Goal: Information Seeking & Learning: Learn about a topic

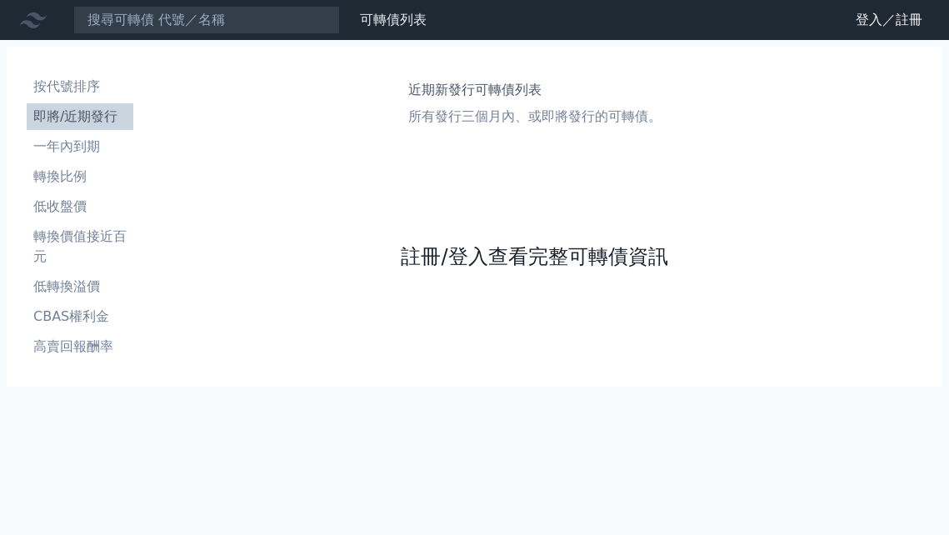
click at [500, 256] on link "註冊/登入查看完整可轉債資訊" at bounding box center [534, 256] width 267 height 27
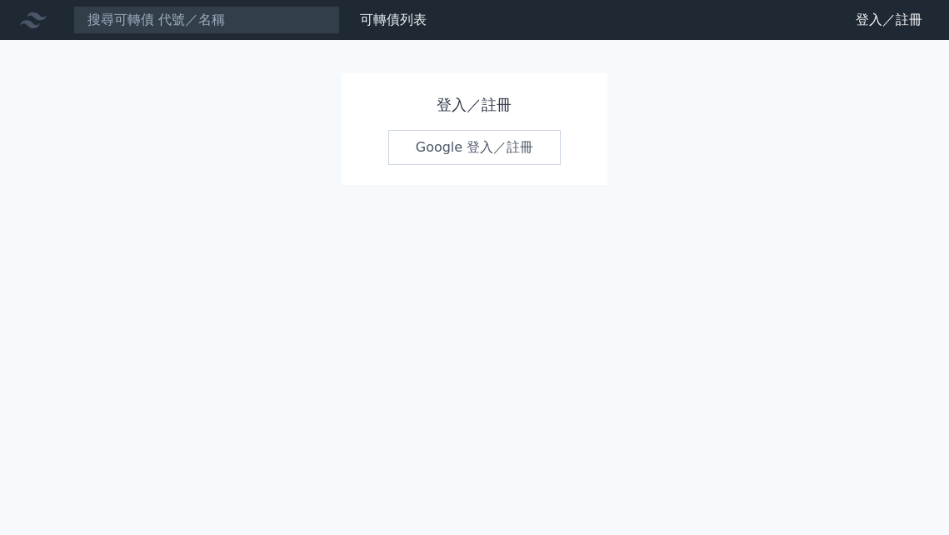
click at [453, 141] on link "Google 登入／註冊" at bounding box center [474, 147] width 173 height 35
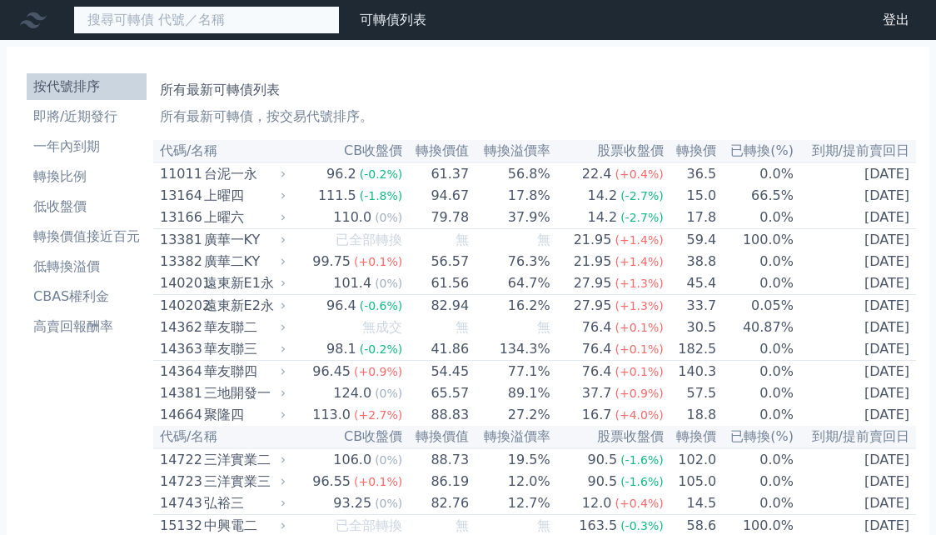
click at [192, 23] on input at bounding box center [206, 20] width 267 height 28
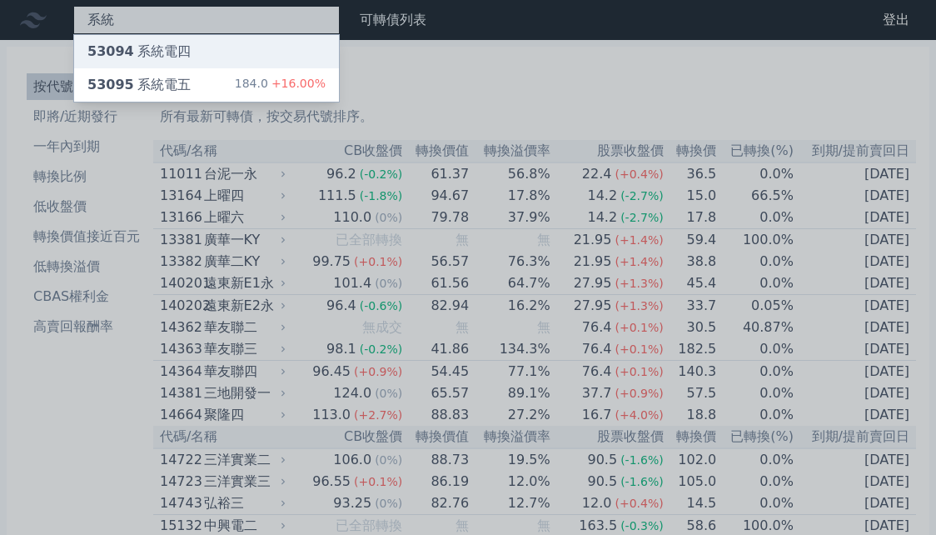
type input "系統"
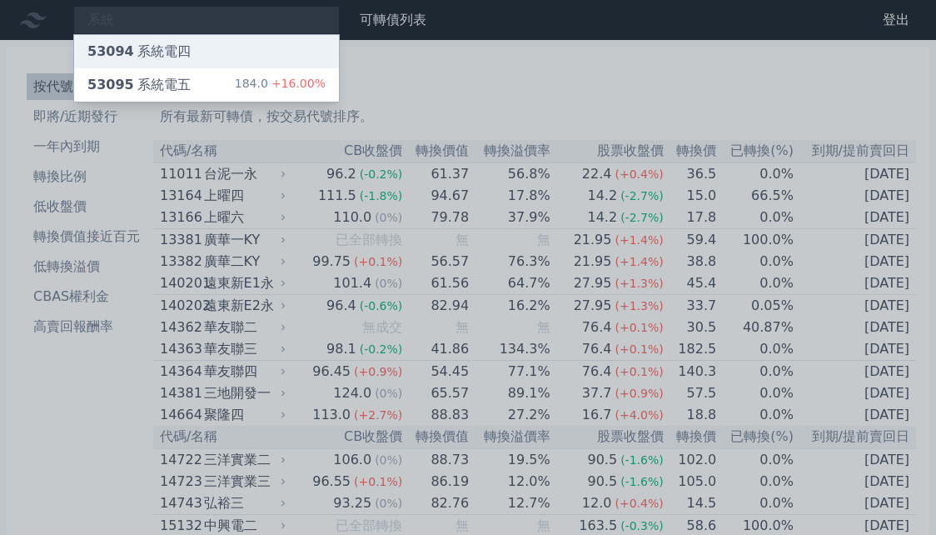
click at [185, 46] on div "53094 系統電四" at bounding box center [206, 51] width 265 height 33
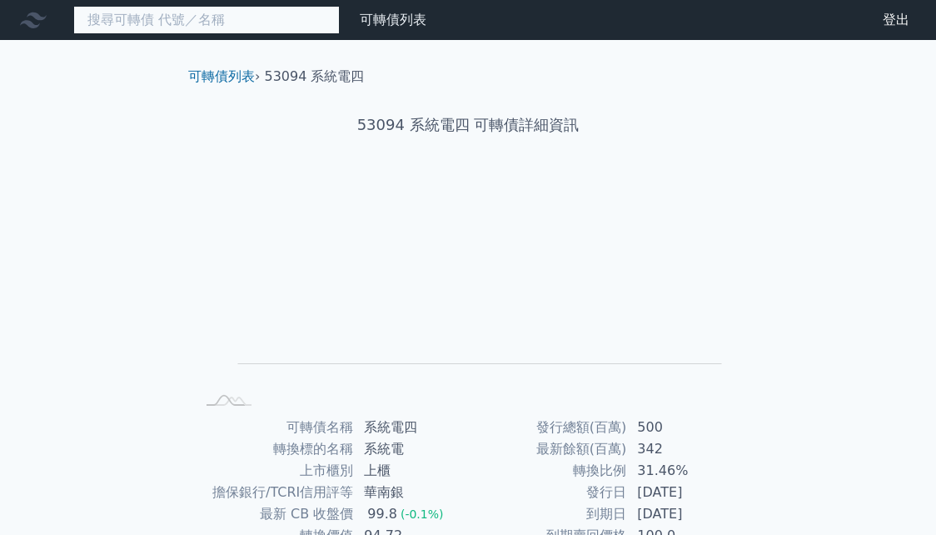
click at [217, 21] on input at bounding box center [206, 20] width 267 height 28
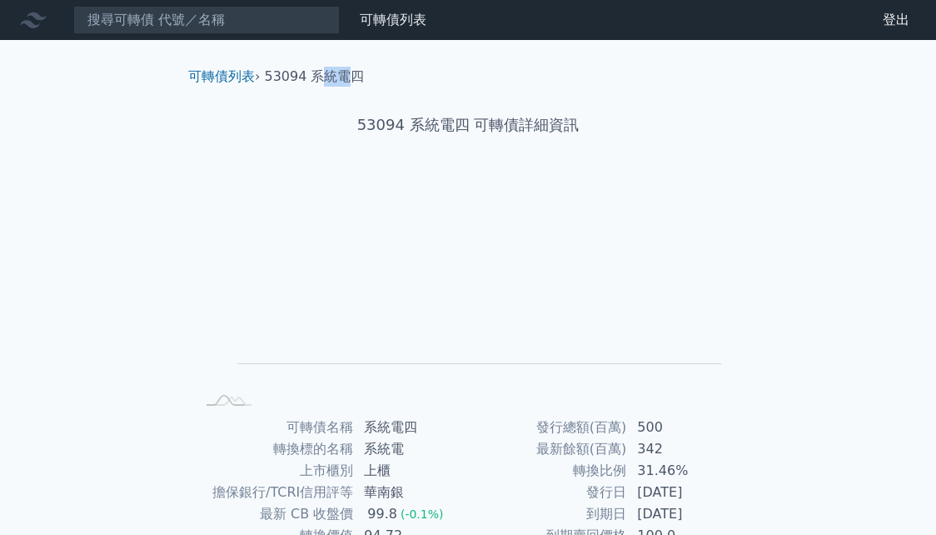
drag, startPoint x: 316, startPoint y: 81, endPoint x: 354, endPoint y: 82, distance: 38.4
click at [354, 82] on li "53094 系統電四" at bounding box center [315, 77] width 100 height 20
drag, startPoint x: 312, startPoint y: 72, endPoint x: 348, endPoint y: 81, distance: 37.8
click at [348, 81] on li "53094 系統電四" at bounding box center [315, 77] width 100 height 20
copy li "系統電"
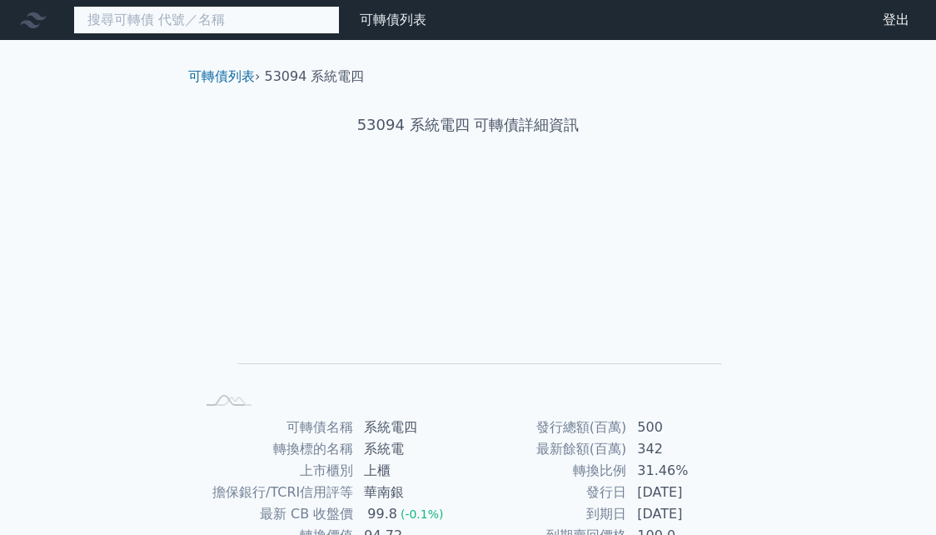
click at [170, 19] on input at bounding box center [206, 20] width 267 height 28
paste input "系統電"
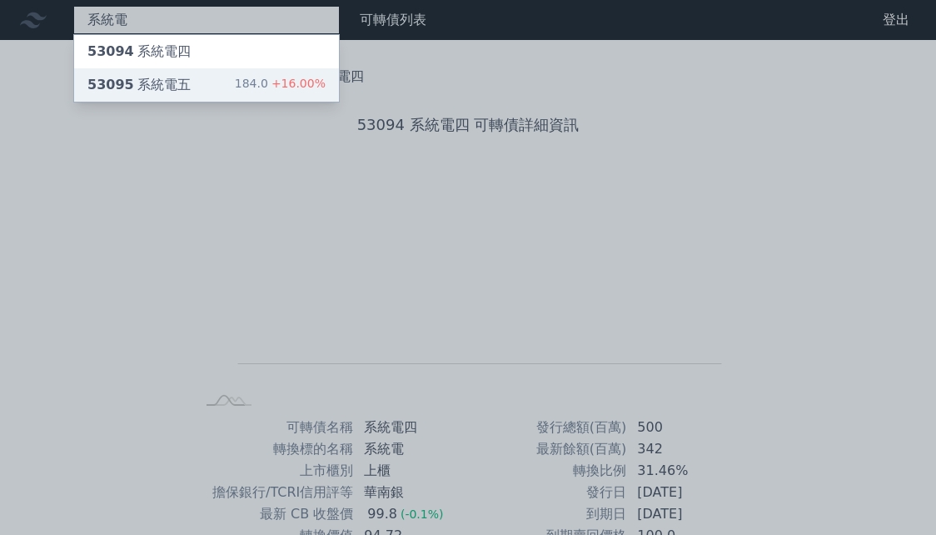
type input "系統電"
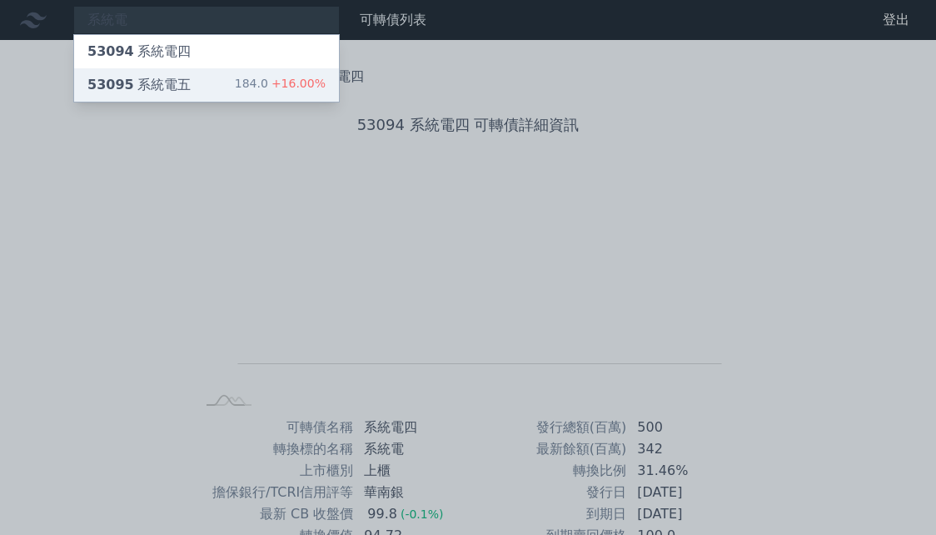
click at [163, 94] on div "53095 系統電五" at bounding box center [138, 85] width 103 height 20
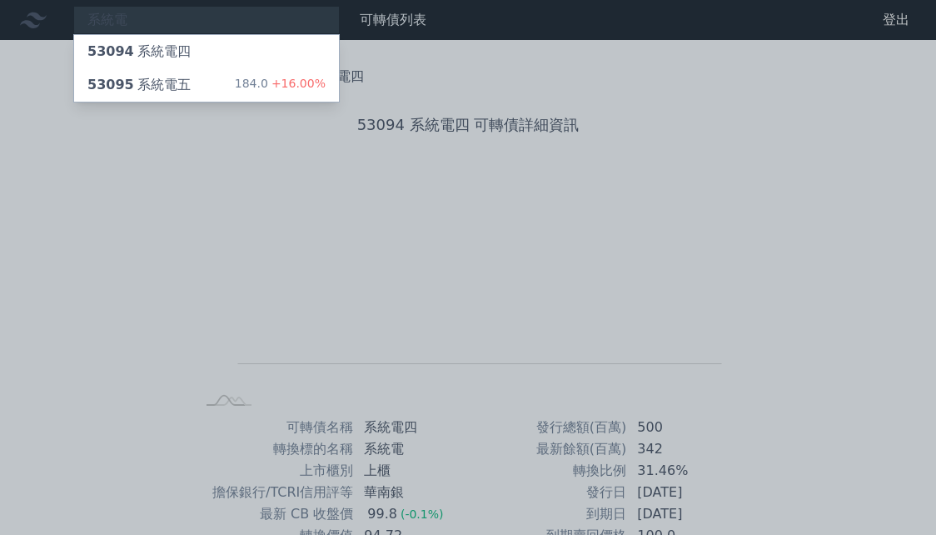
click at [541, 77] on div at bounding box center [468, 267] width 936 height 535
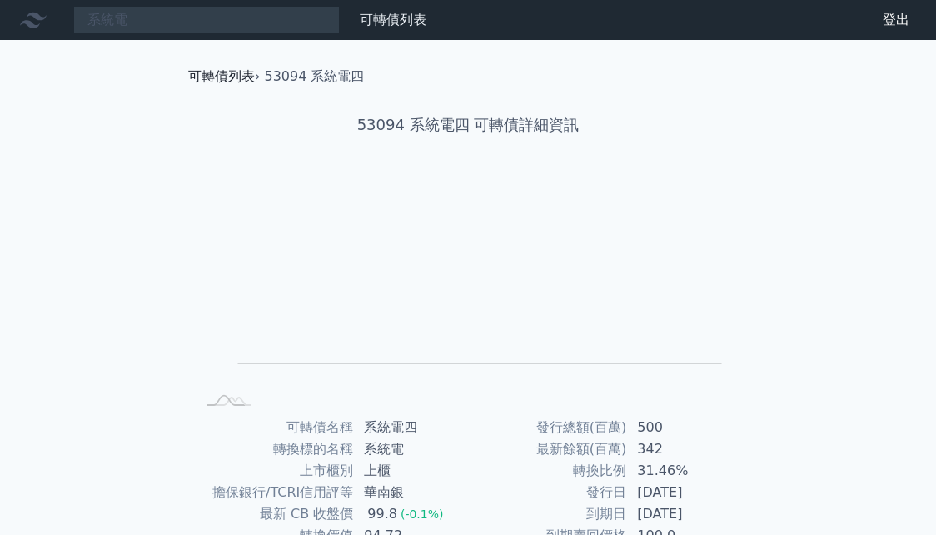
click at [215, 75] on link "可轉債列表" at bounding box center [221, 76] width 67 height 16
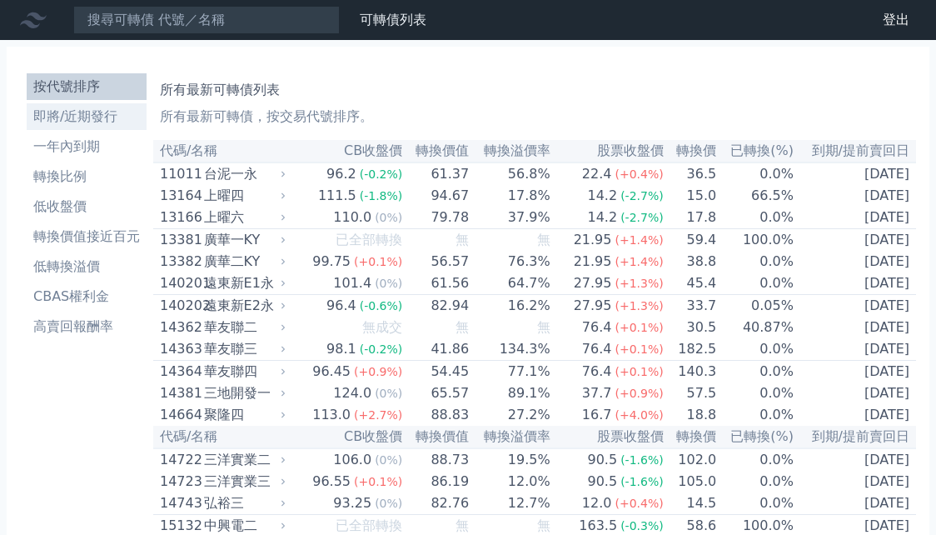
click at [76, 119] on li "即將/近期發行" at bounding box center [87, 117] width 120 height 20
